Goal: Feedback & Contribution: Submit feedback/report problem

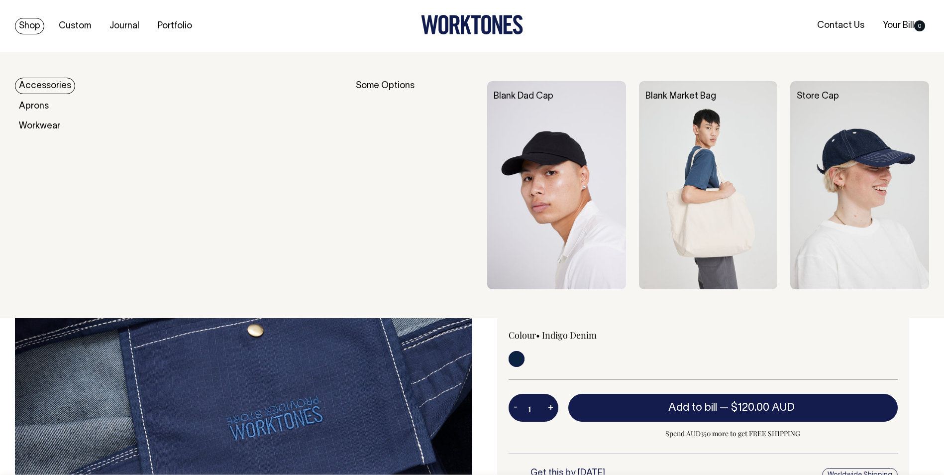
click at [667, 162] on img at bounding box center [708, 185] width 139 height 208
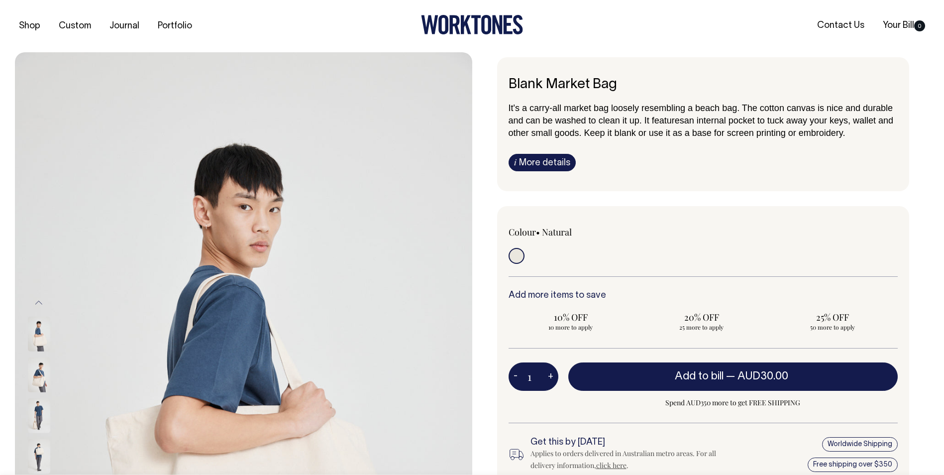
drag, startPoint x: 71, startPoint y: 134, endPoint x: 93, endPoint y: 68, distance: 69.3
click at [71, 134] on div "Previous Next" at bounding box center [52, 395] width 50 height 687
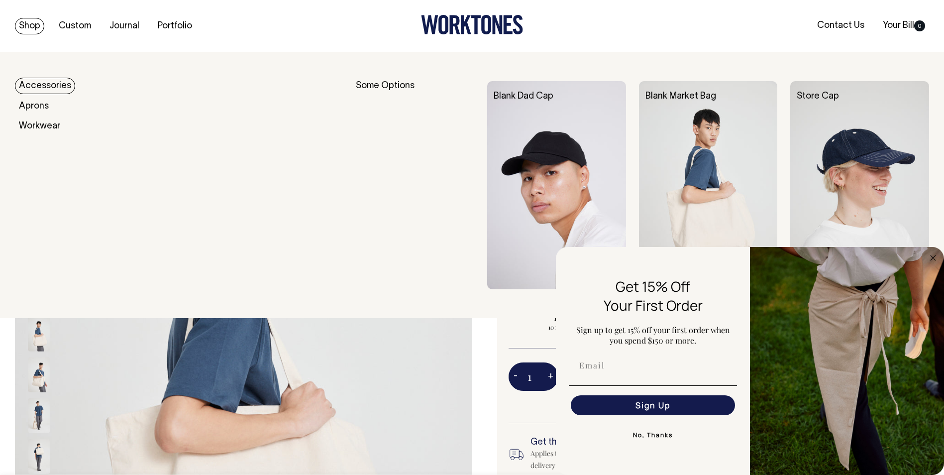
click at [534, 134] on img at bounding box center [556, 185] width 139 height 208
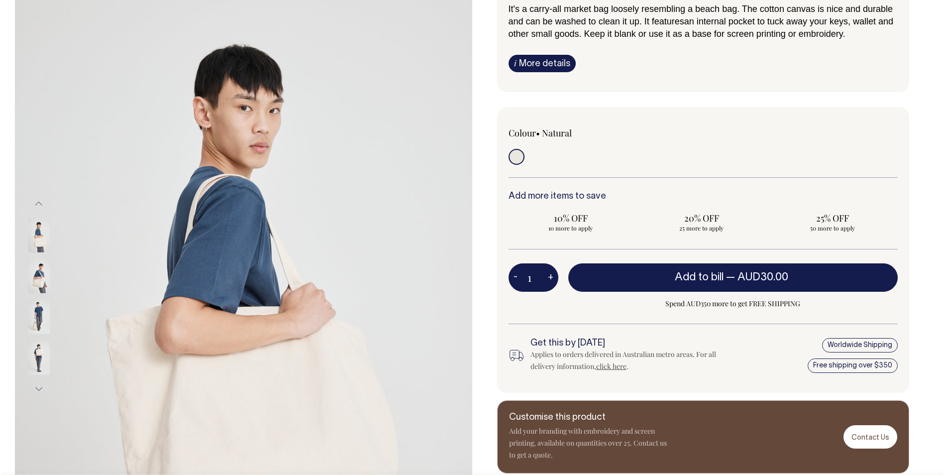
scroll to position [100, 0]
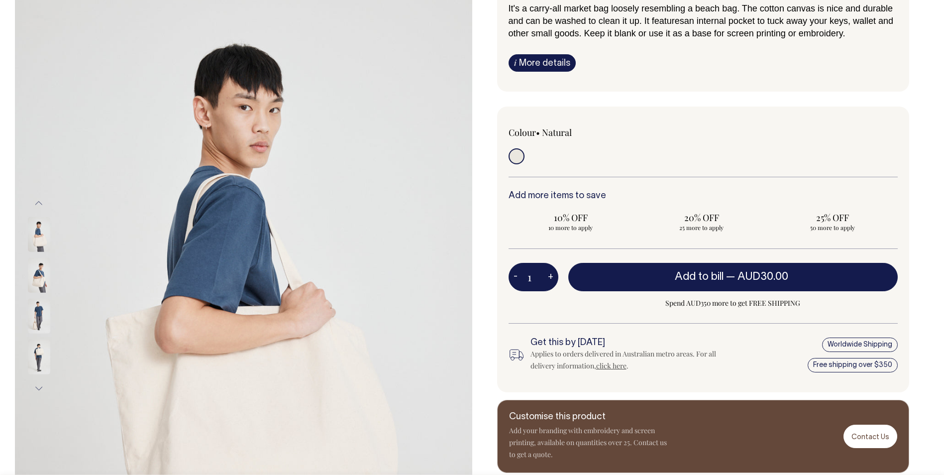
drag, startPoint x: 826, startPoint y: 88, endPoint x: 795, endPoint y: 136, distance: 57.2
click at [826, 88] on div "Blank Market Bag It's a carry-all market bag loosely resembling a beach bag. Th…" at bounding box center [703, 25] width 413 height 134
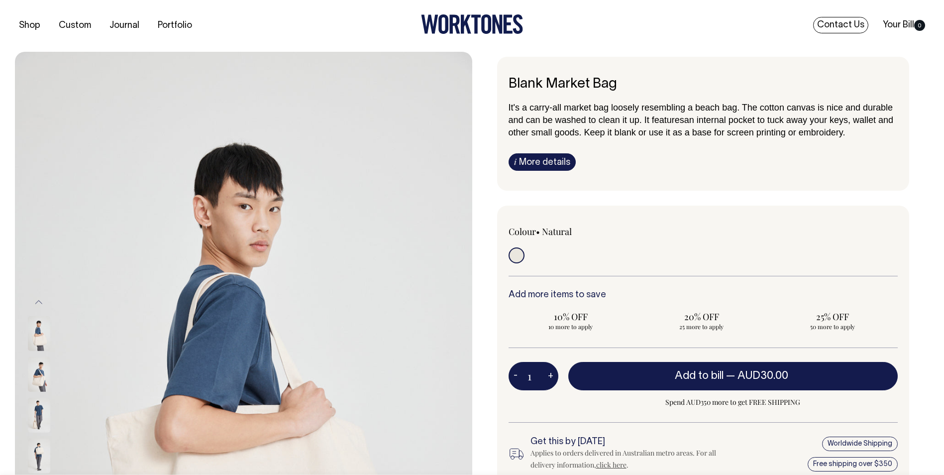
scroll to position [0, 0]
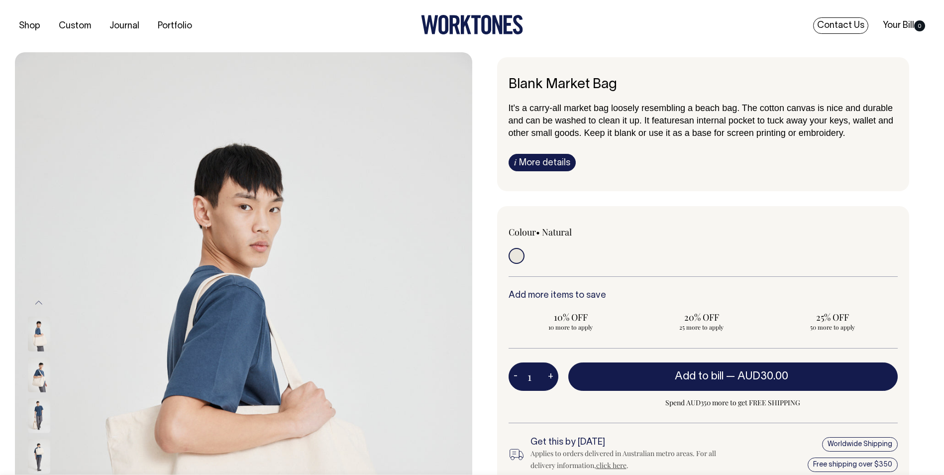
click at [841, 28] on link "Contact Us" at bounding box center [841, 25] width 55 height 16
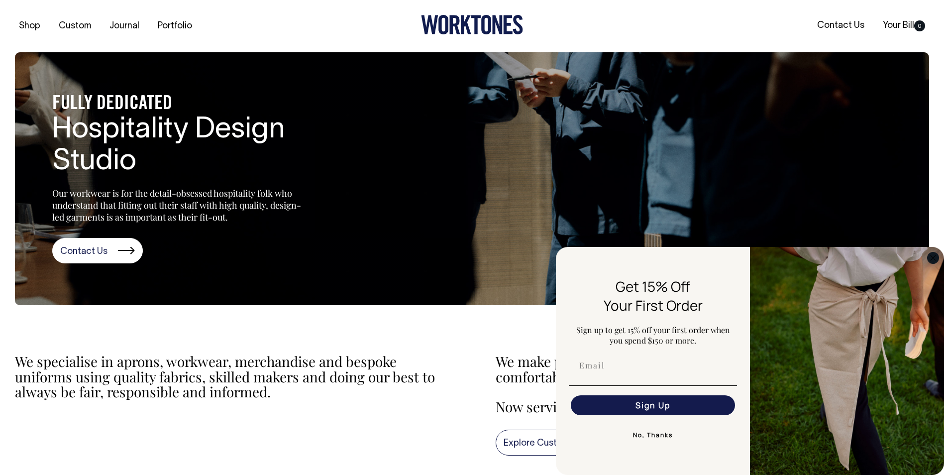
click at [933, 253] on circle "Close dialog" at bounding box center [933, 257] width 11 height 11
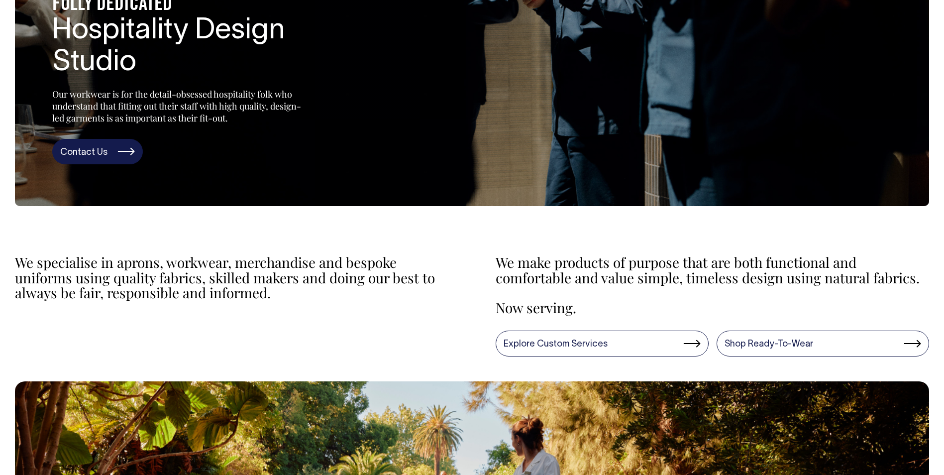
click at [83, 148] on link "Contact Us" at bounding box center [97, 152] width 91 height 26
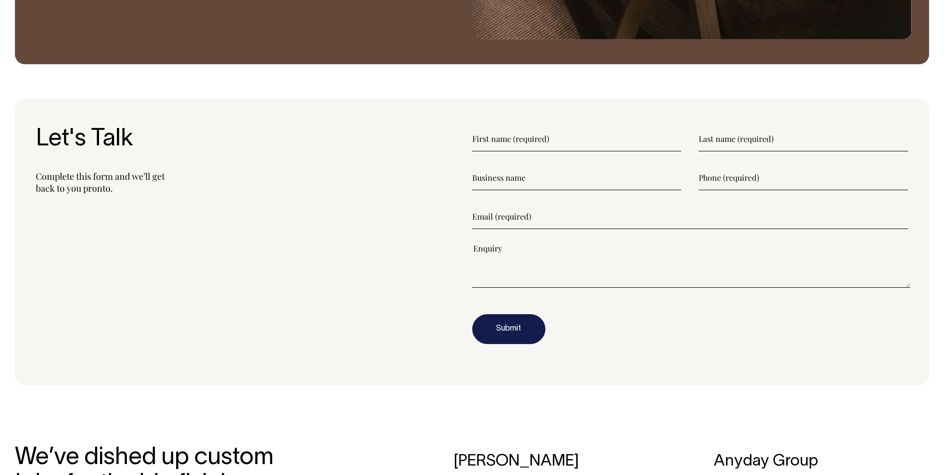
click at [536, 140] on input"] "text" at bounding box center [577, 138] width 210 height 25
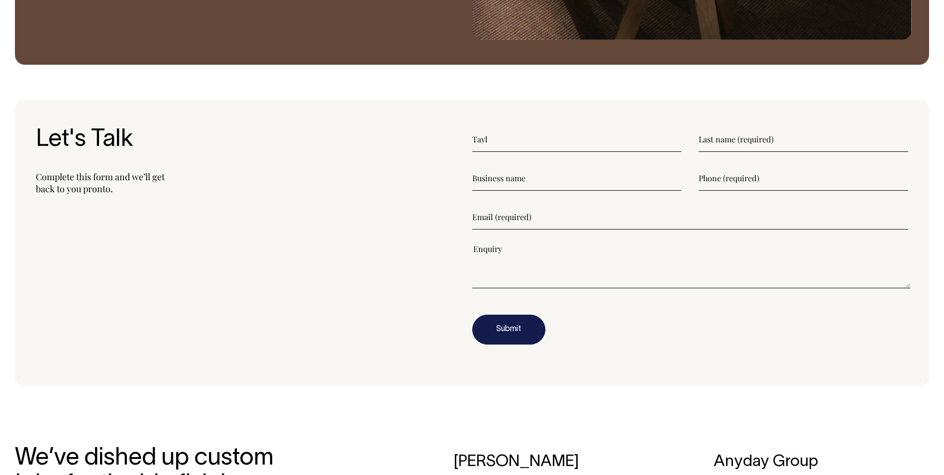
type input"] "Tayla"
type input"] "Christensen"
type input"] "Made For"
type input"] "0493674489"
type input"] "tayla@made-for.com.au"
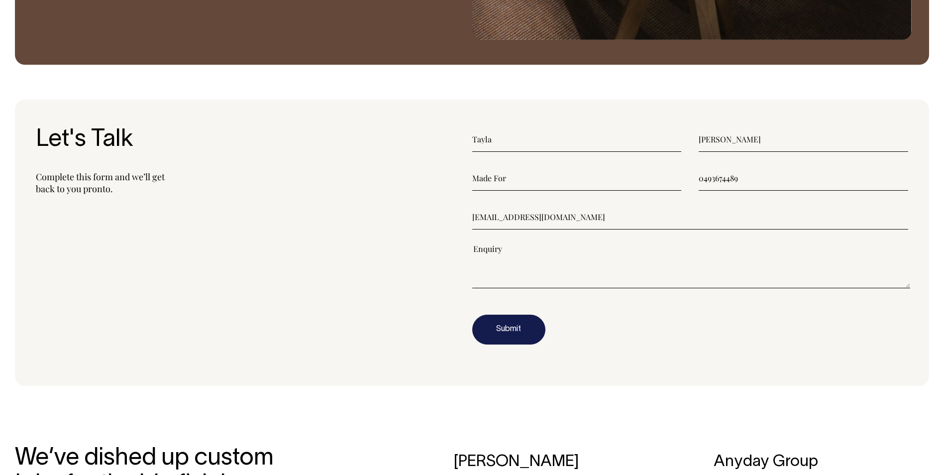
click at [511, 274] on textarea"] at bounding box center [691, 265] width 439 height 45
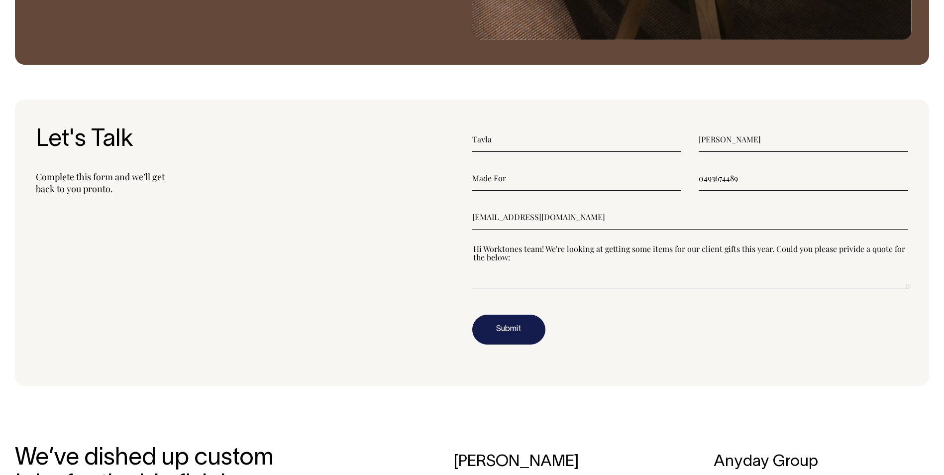
click at [541, 275] on textarea"] "Hi Worktones team! We're looking at getting some items for our client gifts thi…" at bounding box center [691, 265] width 439 height 45
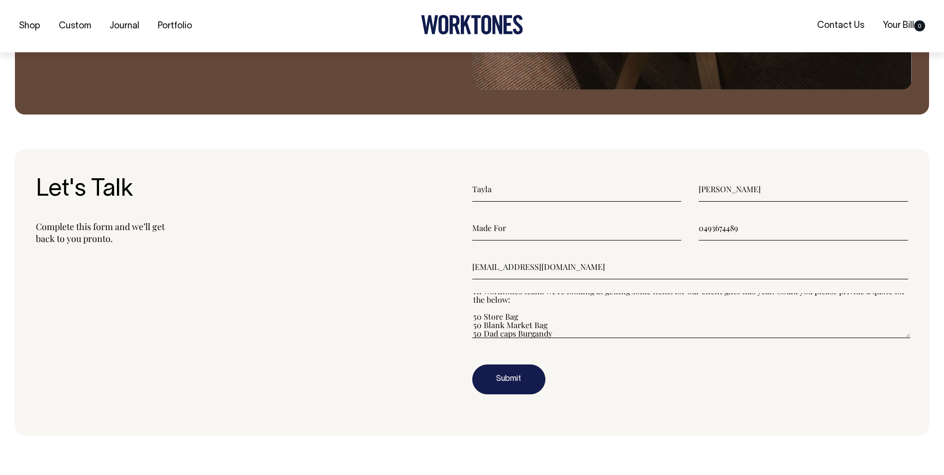
scroll to position [0, 0]
click at [890, 301] on textarea"] "Hi Worktones team! We're looking at getting some items for our client gifts thi…" at bounding box center [691, 315] width 439 height 45
drag, startPoint x: 605, startPoint y: 326, endPoint x: 609, endPoint y: 331, distance: 6.7
click at [606, 327] on textarea"] "Hi Worktones team! We're looking at getting some items for our client gifts thi…" at bounding box center [691, 315] width 439 height 45
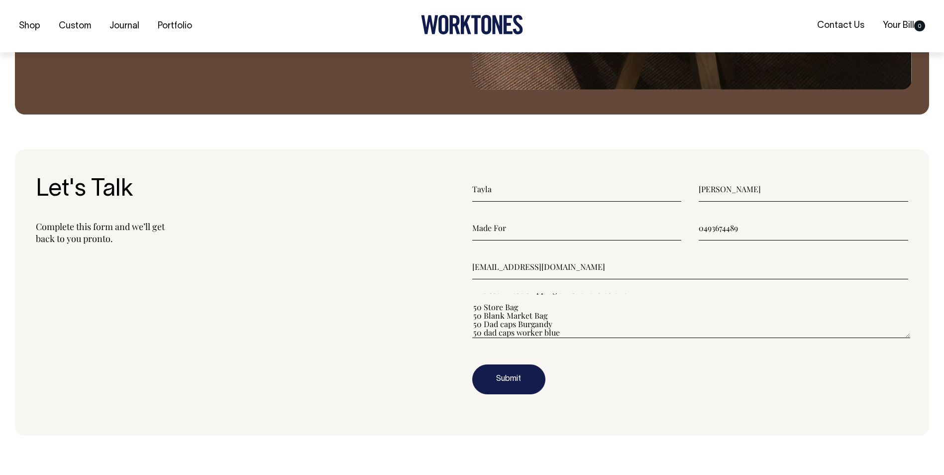
click at [610, 333] on textarea"] "Hi Worktones team! We're looking at getting some items for our client gifts thi…" at bounding box center [691, 315] width 439 height 45
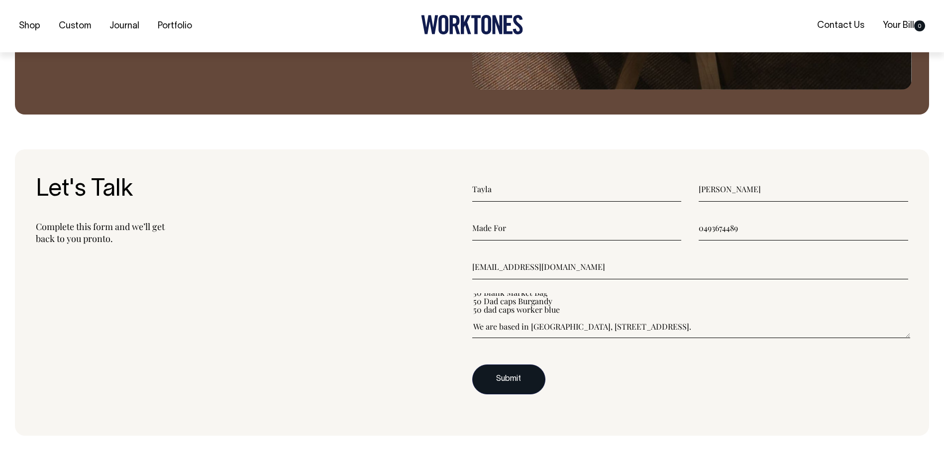
type textarea"] "Hi Worktones team! We're looking at getting some items for our client gifts thi…"
click at [521, 369] on button "Submit" at bounding box center [508, 379] width 73 height 30
click at [513, 382] on button "Submit" at bounding box center [508, 379] width 73 height 30
click at [518, 384] on button "Submit" at bounding box center [508, 379] width 73 height 30
click at [518, 380] on button "Submit" at bounding box center [508, 379] width 73 height 30
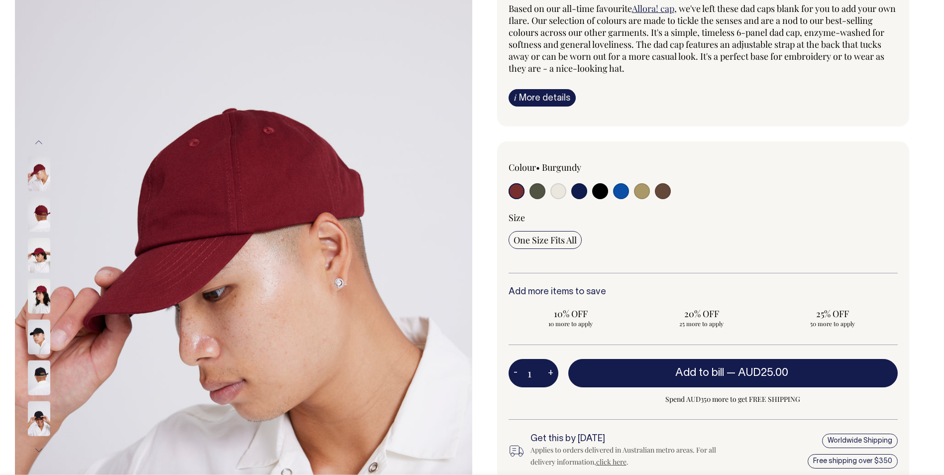
scroll to position [100, 0]
click at [537, 190] on input "radio" at bounding box center [538, 191] width 16 height 16
radio input "true"
select select "Olive"
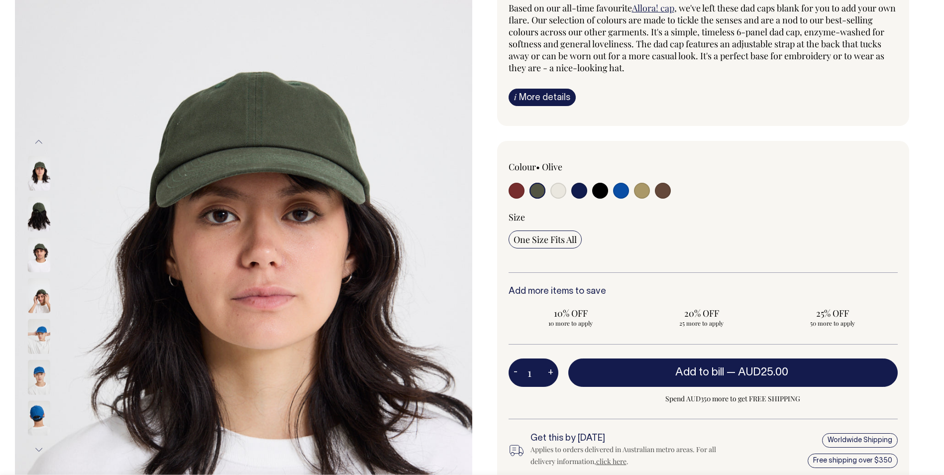
click at [560, 196] on input "radio" at bounding box center [559, 191] width 16 height 16
radio input "true"
select select "Natural"
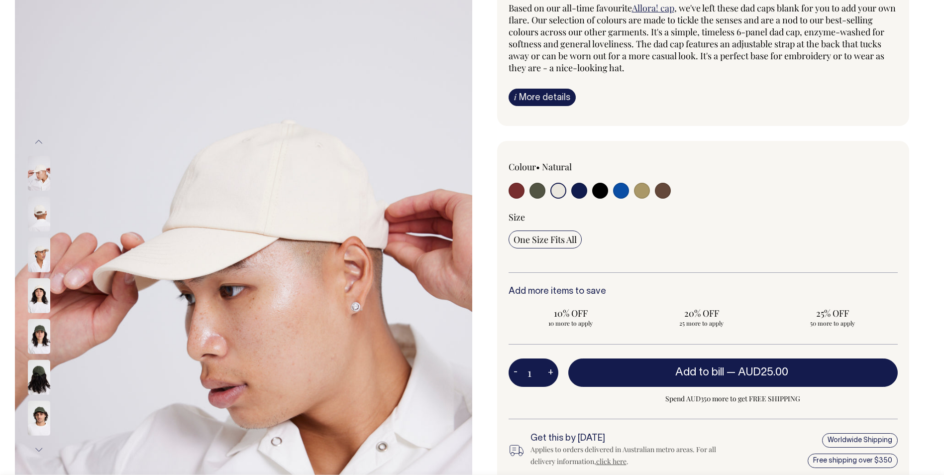
click at [577, 193] on input "radio" at bounding box center [580, 191] width 16 height 16
radio input "true"
select select "Dark Navy"
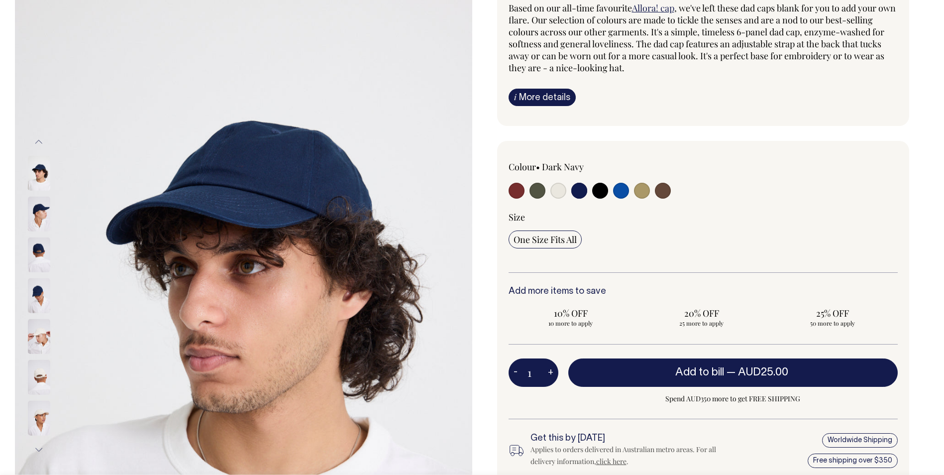
click at [598, 190] on input "radio" at bounding box center [600, 191] width 16 height 16
radio input "true"
select select "Black"
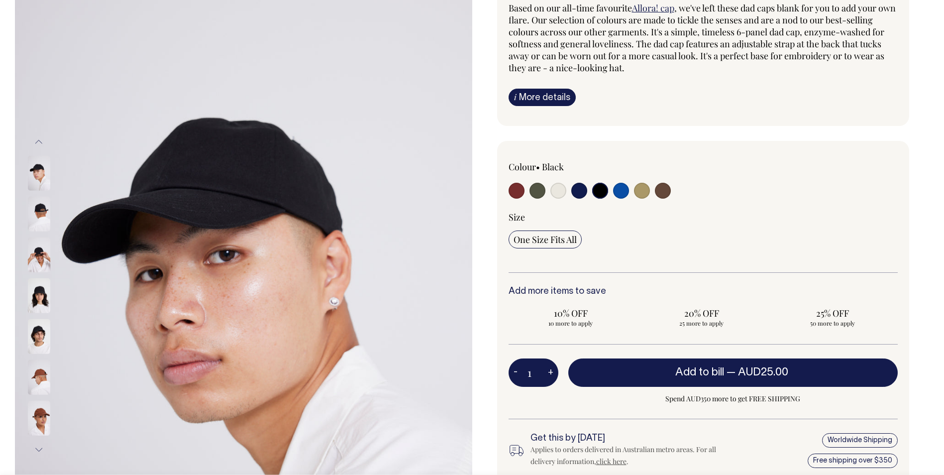
click at [618, 190] on input "radio" at bounding box center [621, 191] width 16 height 16
radio input "true"
select select "Worker Blue"
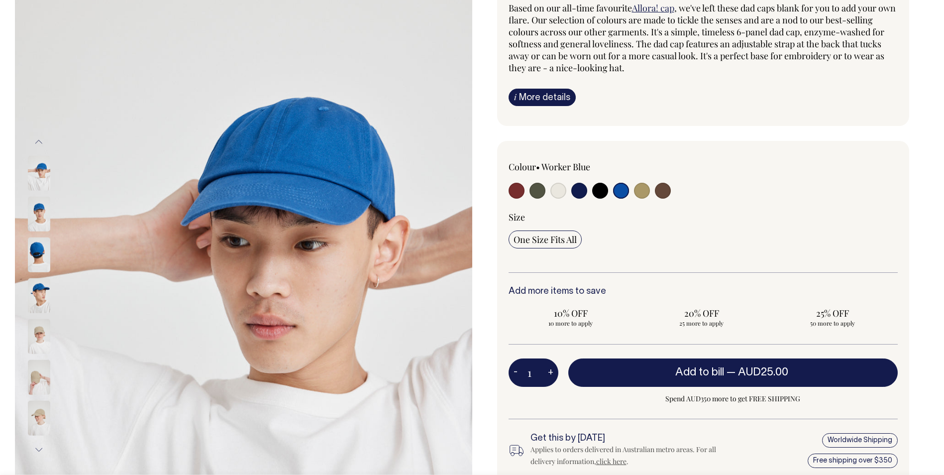
click at [643, 191] on input "radio" at bounding box center [642, 191] width 16 height 16
radio input "true"
select select "Washed Khaki"
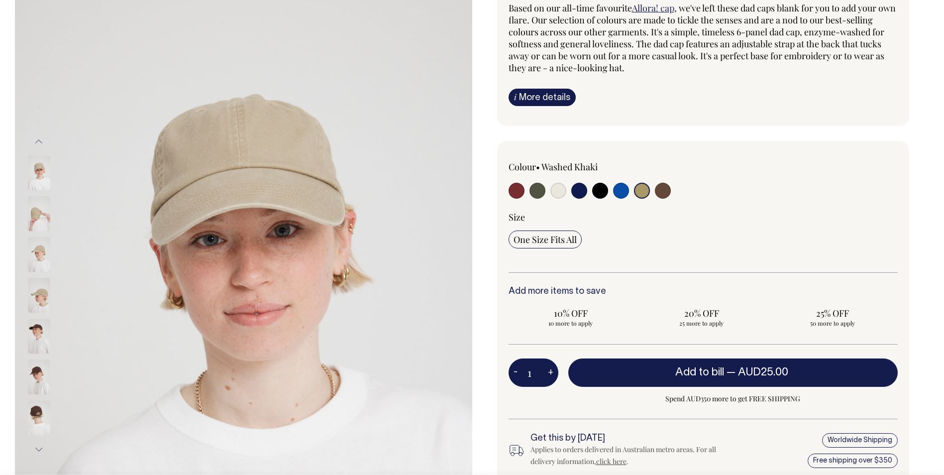
click at [662, 191] on input "radio" at bounding box center [663, 191] width 16 height 16
radio input "true"
select select "Espresso"
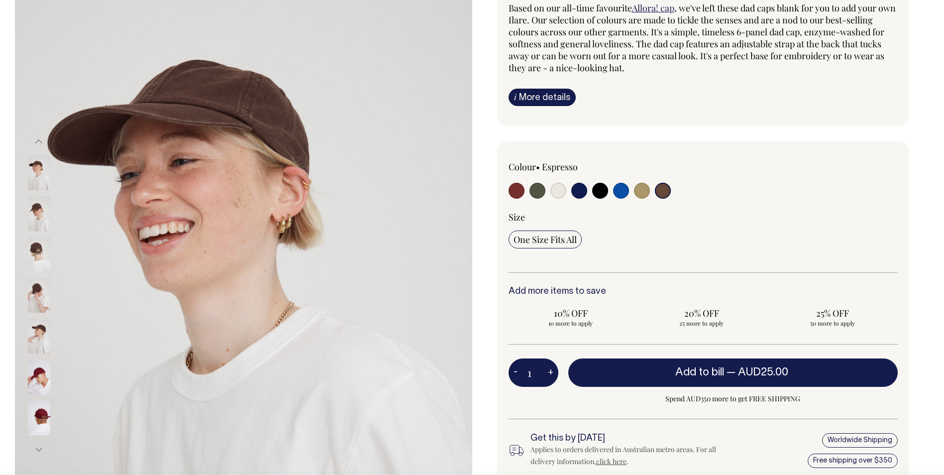
click at [556, 194] on input "radio" at bounding box center [559, 191] width 16 height 16
radio input "true"
select select "Natural"
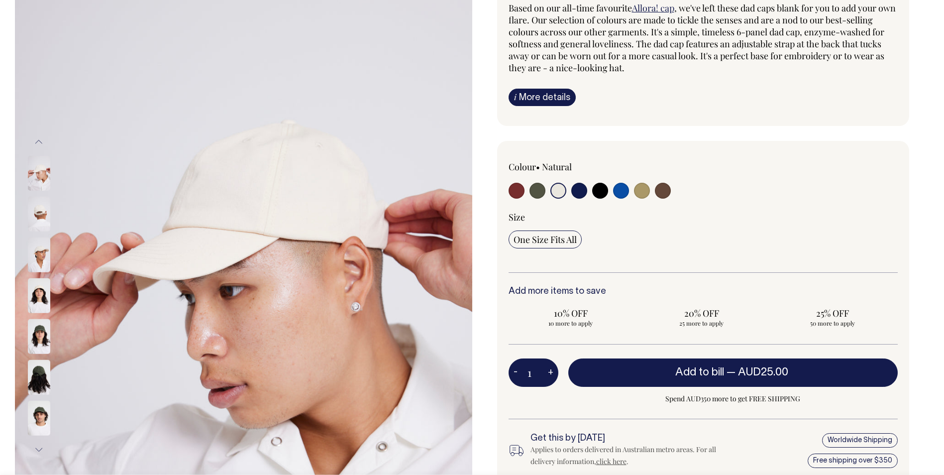
click at [671, 191] on input "radio" at bounding box center [663, 191] width 16 height 16
radio input "true"
select select "Espresso"
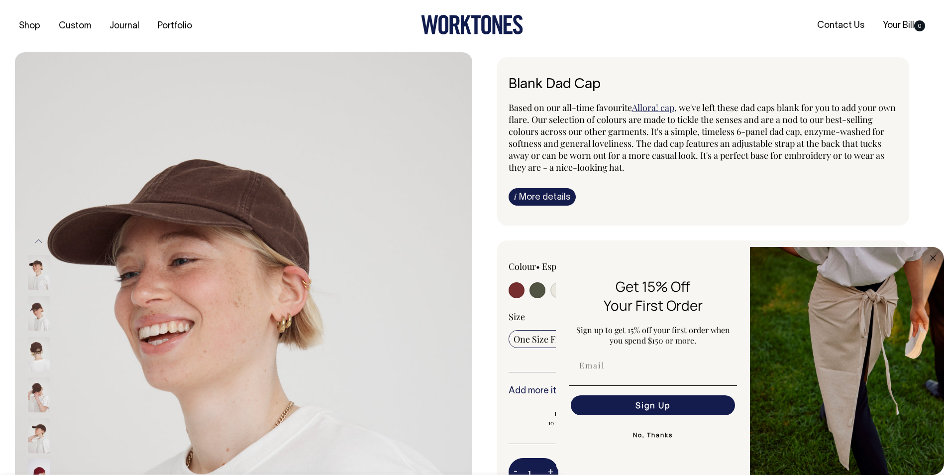
click at [492, 315] on div "Blank Dad Cap Based on our all-time favourite Allora! cap , we've left these da…" at bounding box center [701, 362] width 458 height 611
click at [537, 294] on input "radio" at bounding box center [538, 290] width 16 height 16
radio input "true"
select select "Olive"
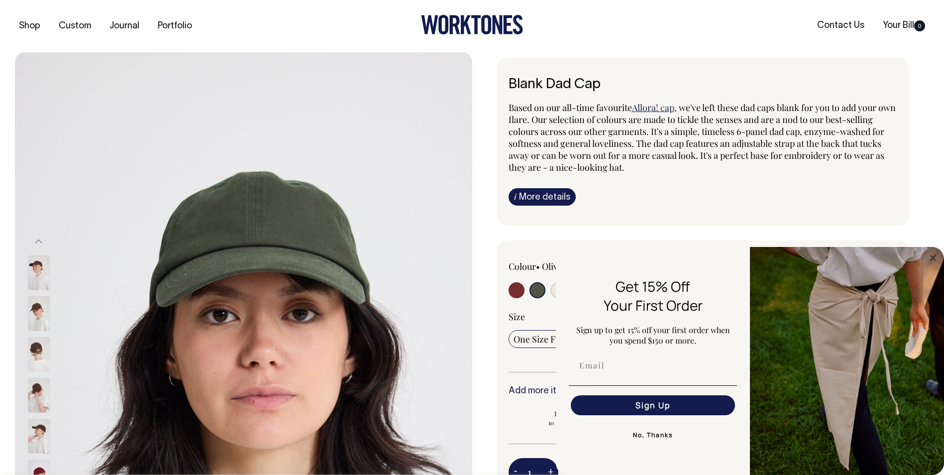
click at [515, 290] on input "radio" at bounding box center [517, 290] width 16 height 16
radio input "true"
select select "Burgundy"
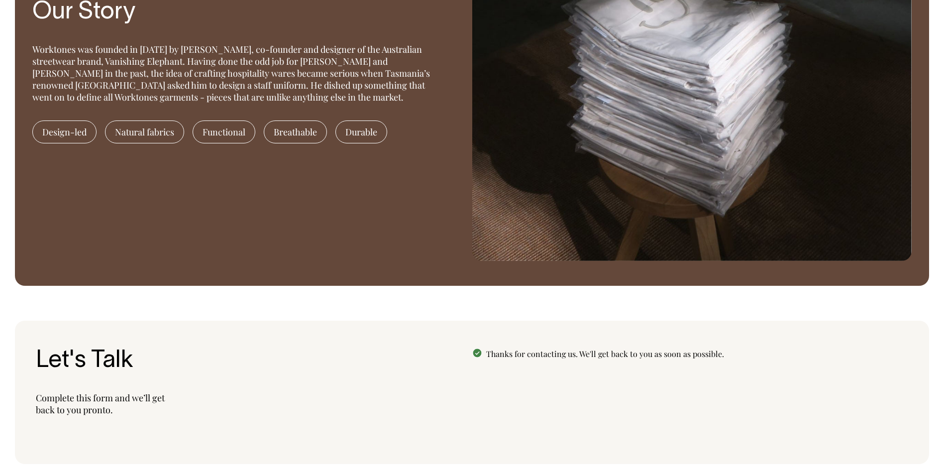
scroll to position [967, 0]
click at [584, 364] on div at bounding box center [690, 393] width 437 height 89
